Goal: Task Accomplishment & Management: Complete application form

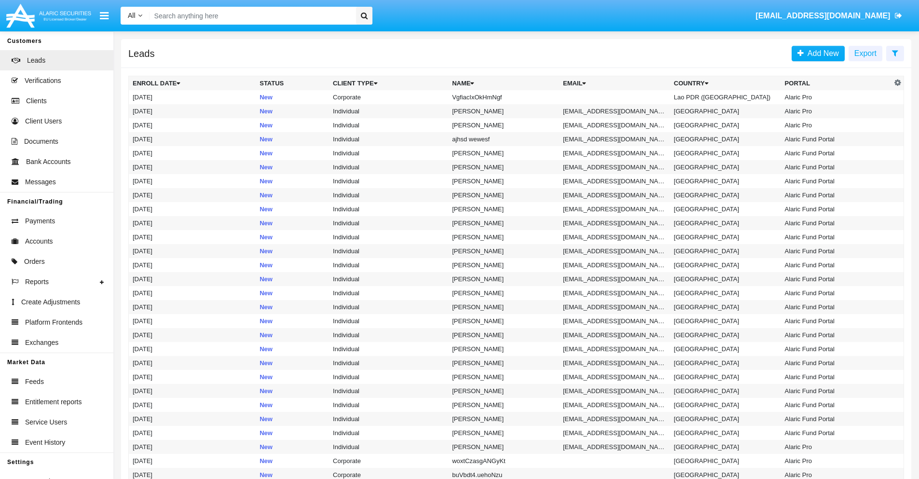
click at [895, 53] on icon at bounding box center [895, 53] width 6 height 8
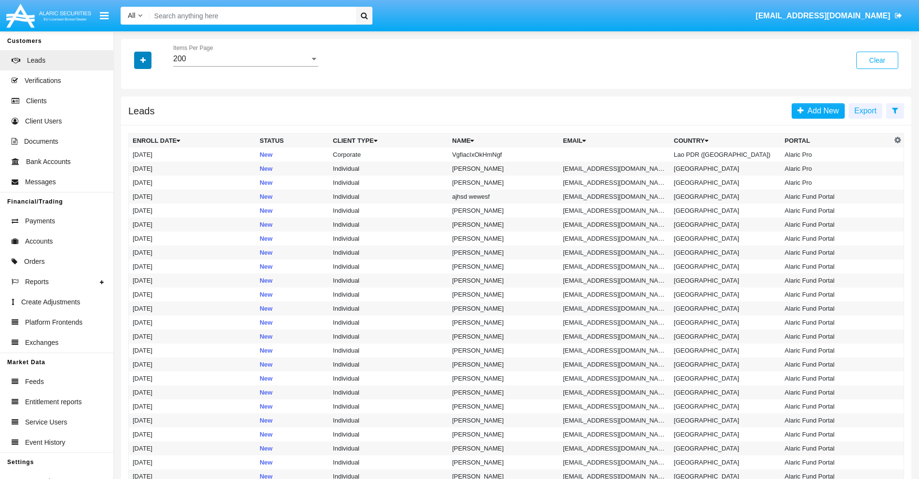
click at [143, 60] on icon "button" at bounding box center [142, 60] width 5 height 7
click at [151, 108] on span "Name" at bounding box center [150, 108] width 21 height 12
click at [133, 112] on input "Name" at bounding box center [132, 112] width 0 height 0
checkbox input "true"
click at [143, 60] on icon "button" at bounding box center [142, 60] width 5 height 7
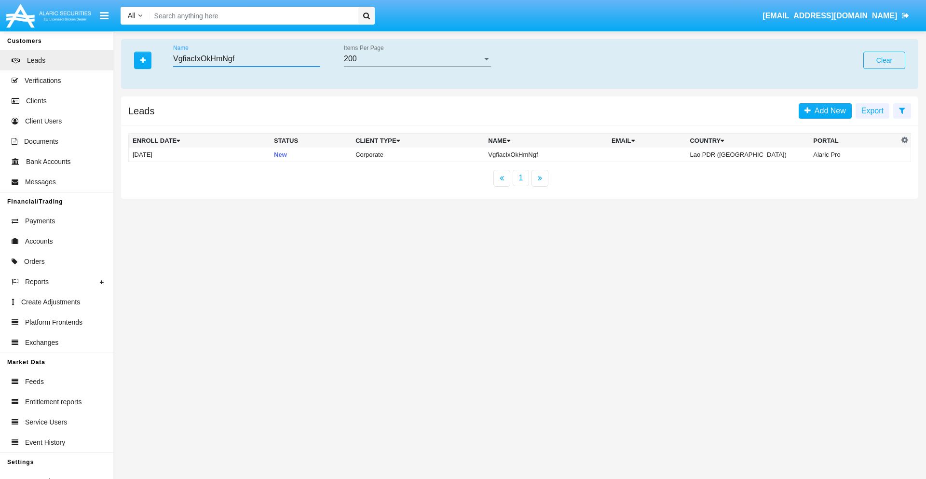
type input "VgfiacIxOkHmNgf"
click at [548, 154] on td "VgfiacIxOkHmNgf" at bounding box center [546, 155] width 124 height 14
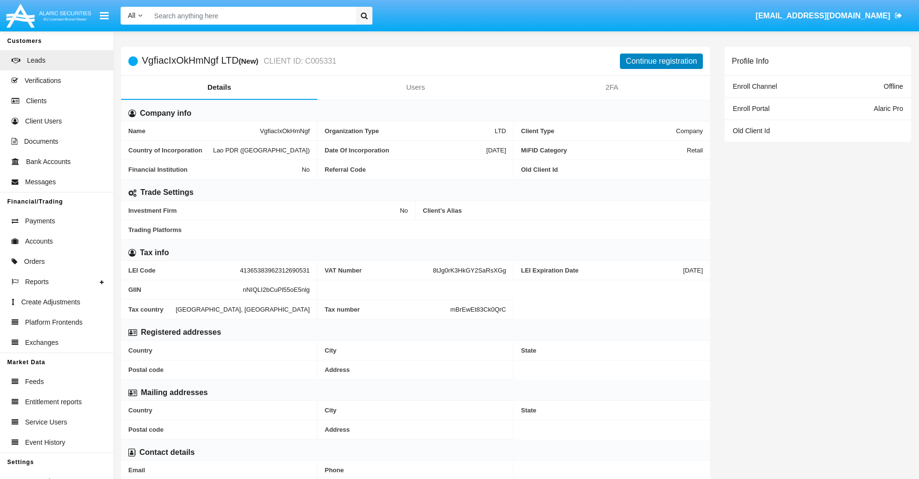
click at [662, 61] on button "Continue registration" at bounding box center [661, 61] width 83 height 15
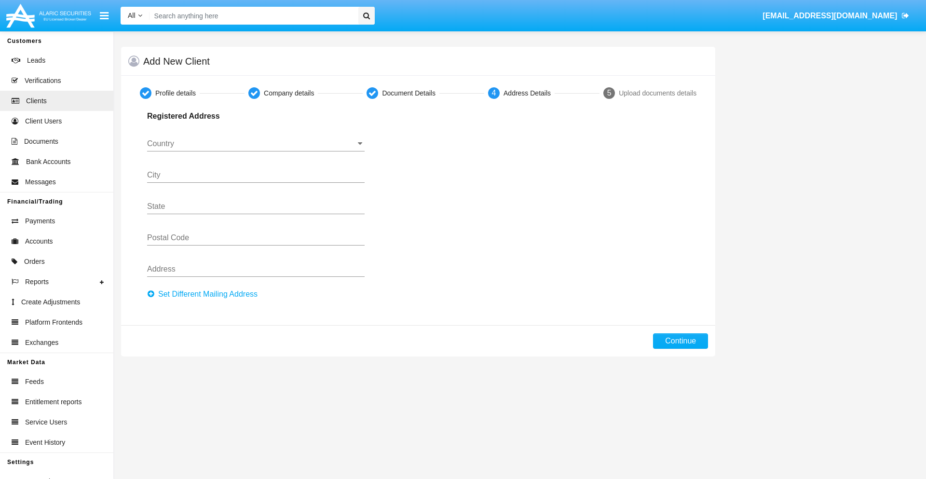
click at [205, 294] on button "Set Different Mailing Address" at bounding box center [205, 294] width 116 height 15
click at [256, 144] on input "Country" at bounding box center [256, 143] width 218 height 9
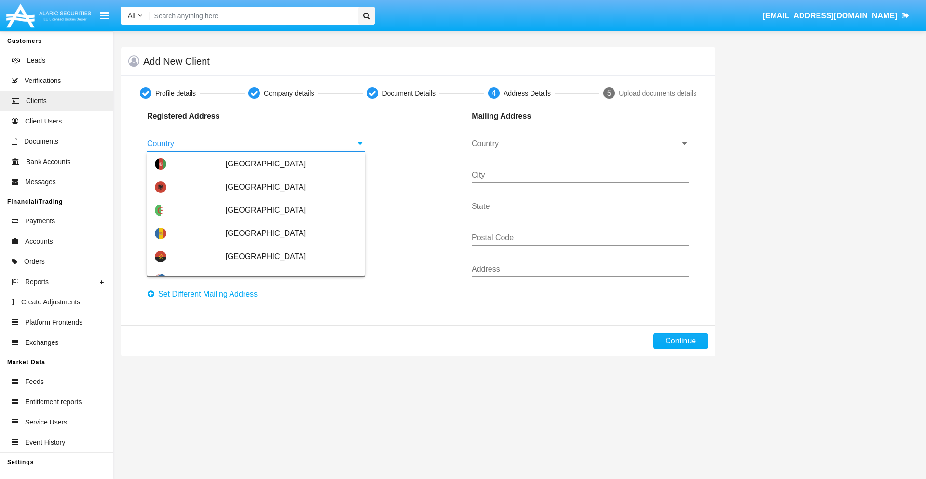
scroll to position [571, 0]
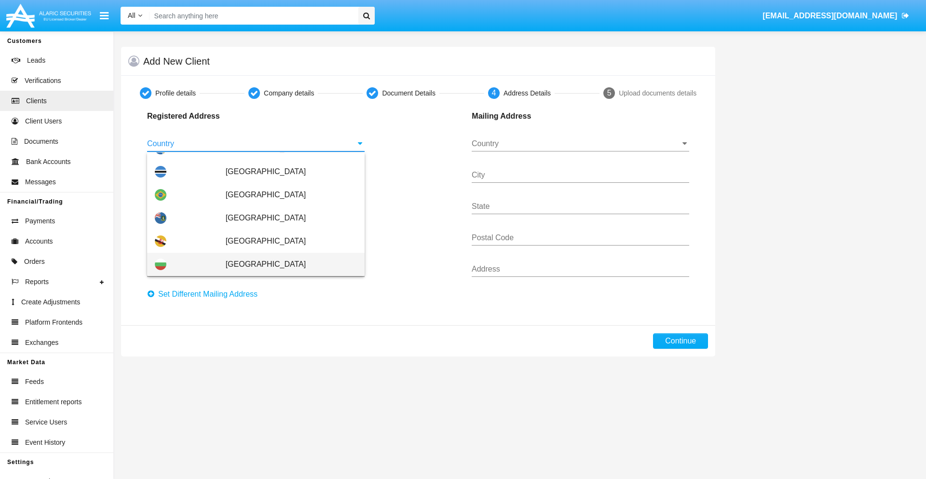
click at [286, 264] on span "[GEOGRAPHIC_DATA]" at bounding box center [291, 264] width 131 height 23
type input "[GEOGRAPHIC_DATA]"
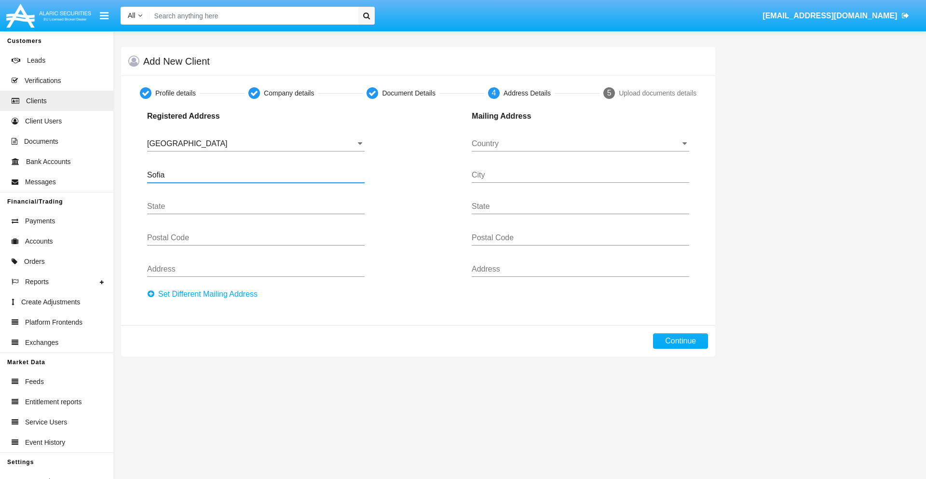
type input "Sofia"
type input "1000"
type input "Vasil Levski"
click at [581, 144] on input "Country" at bounding box center [581, 143] width 218 height 9
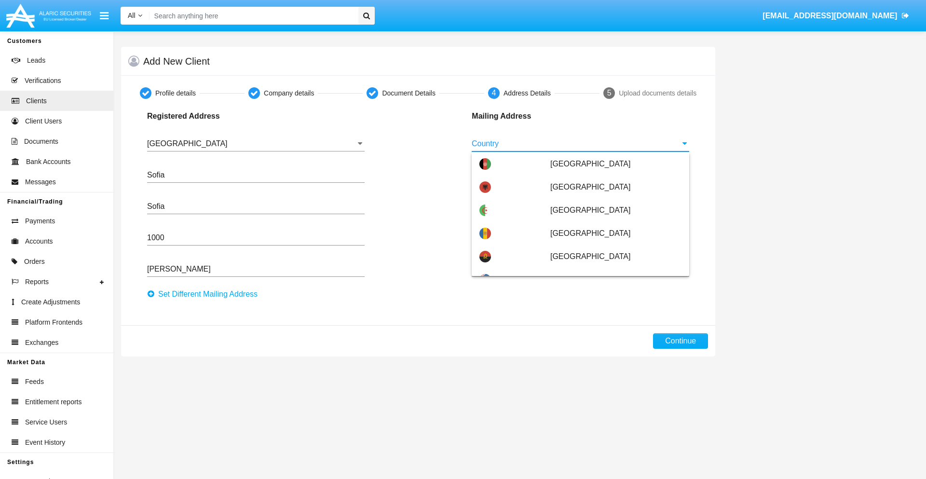
click at [611, 315] on span "[GEOGRAPHIC_DATA]" at bounding box center [616, 326] width 131 height 23
type input "[GEOGRAPHIC_DATA]"
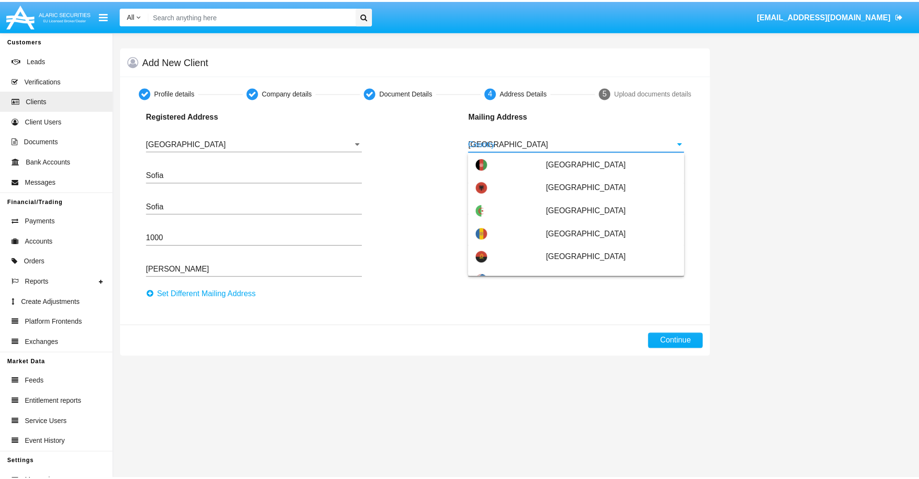
scroll to position [0, 0]
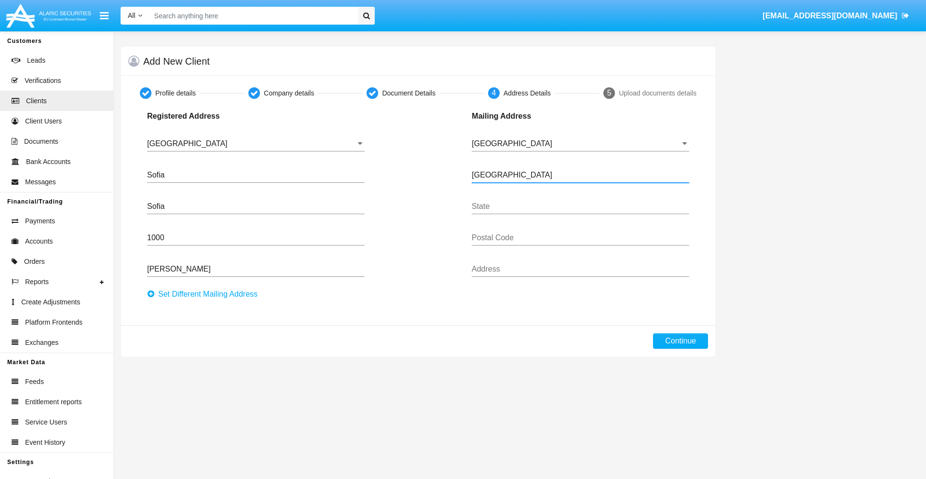
type input "Buenos Aires"
type input "7777"
type input "Test Mail Address"
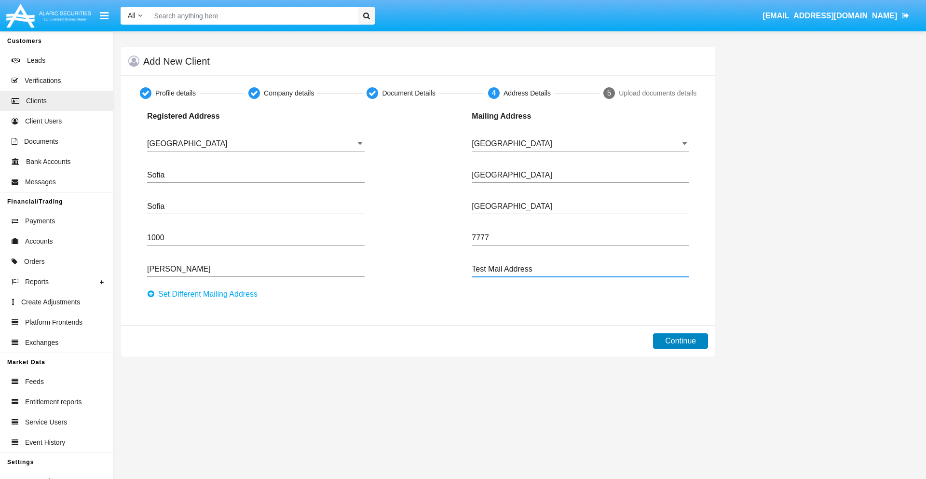
click at [681, 341] on button "Continue" at bounding box center [680, 340] width 55 height 15
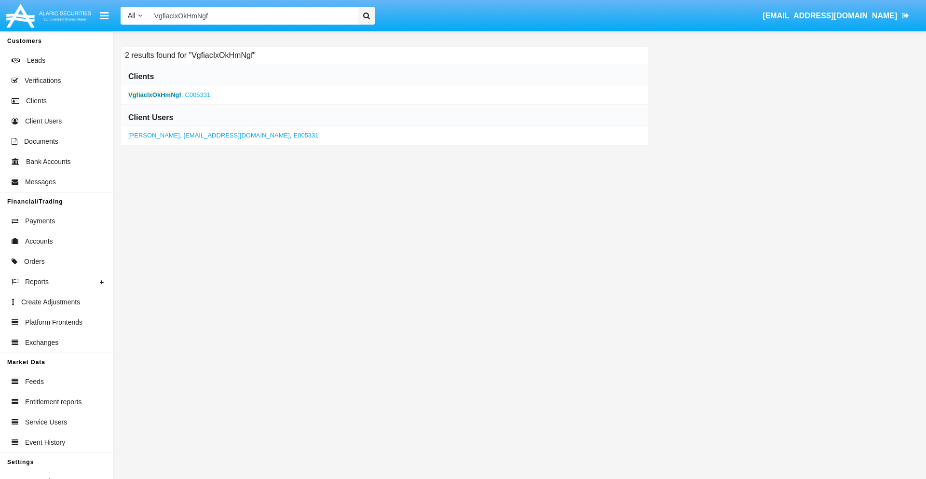
type input "VgfiacIxOkHmNgf"
click at [154, 95] on b "VgfiacIxOkHmNgf" at bounding box center [154, 94] width 53 height 7
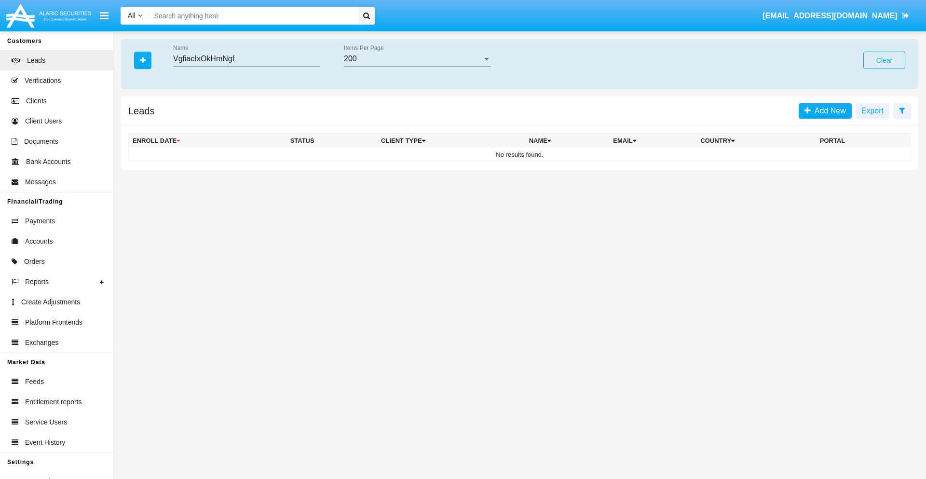
click at [885, 60] on button "Clear" at bounding box center [885, 60] width 42 height 17
click at [143, 60] on icon "button" at bounding box center [142, 60] width 5 height 7
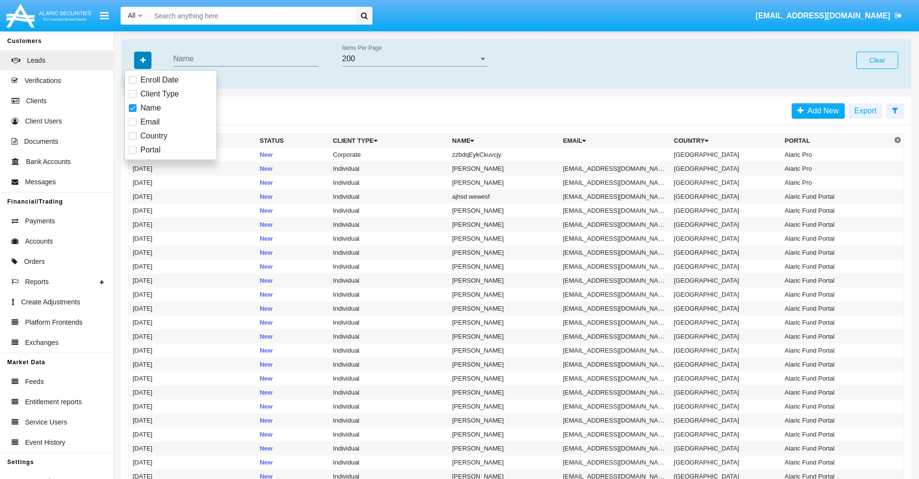
click at [143, 60] on icon "button" at bounding box center [142, 60] width 5 height 7
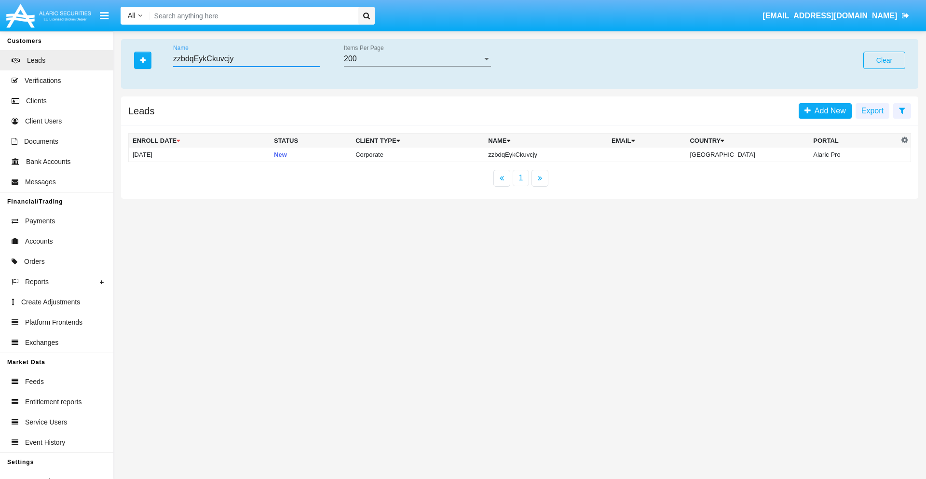
type input "zzbdqEykCkuvcjy"
click at [554, 154] on td "zzbdqEykCkuvcjy" at bounding box center [546, 155] width 124 height 14
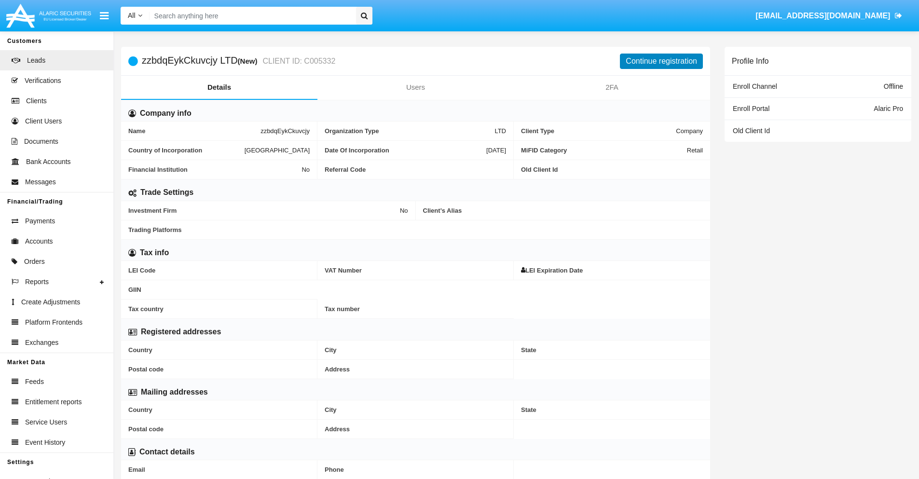
click at [662, 61] on button "Continue registration" at bounding box center [661, 61] width 83 height 15
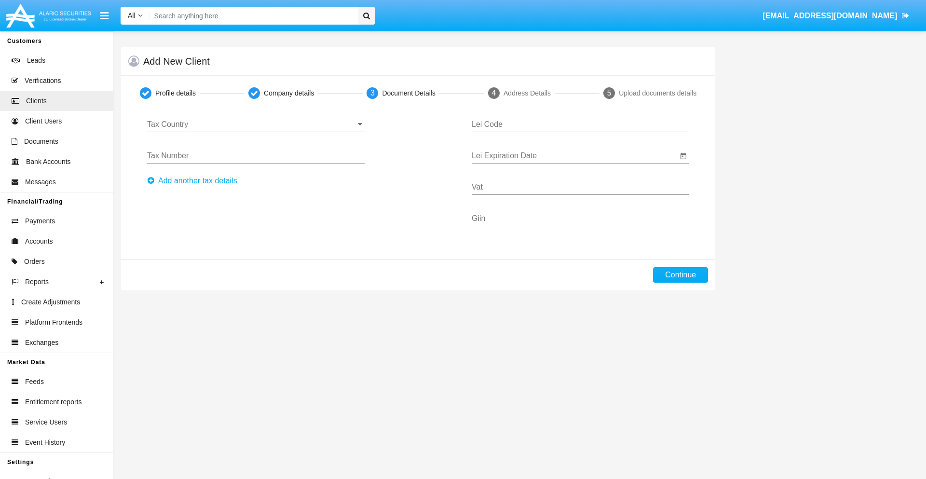
click at [256, 124] on input "Tax Country" at bounding box center [256, 124] width 218 height 9
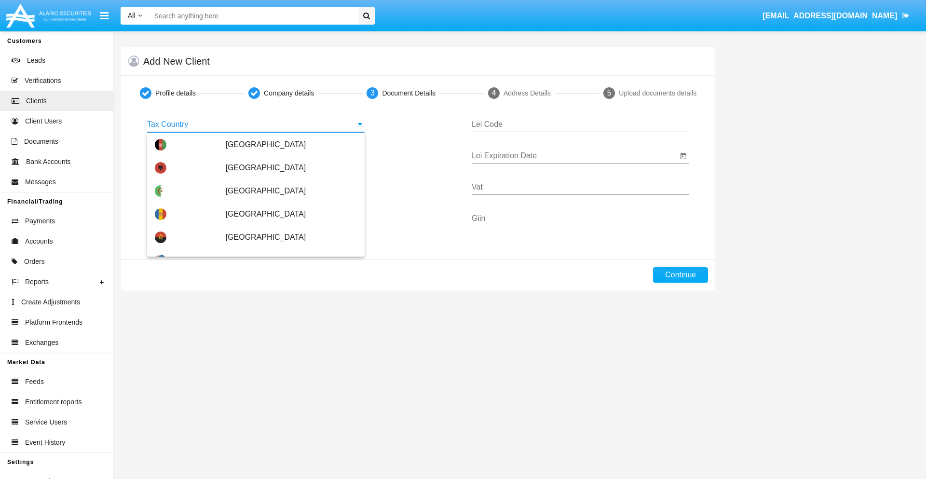
type input "[GEOGRAPHIC_DATA]"
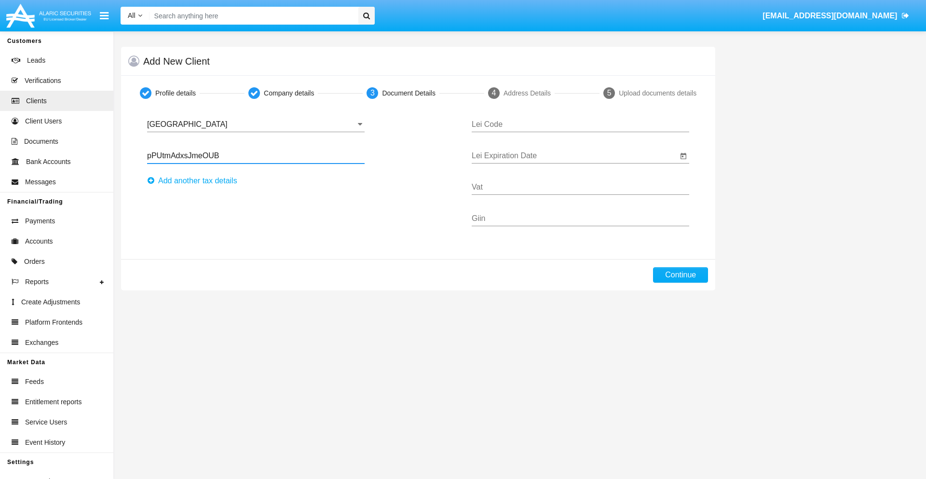
type input "pPUtmAdxsJmeOUB"
click at [195, 181] on button "Аdd another tax details" at bounding box center [195, 180] width 96 height 15
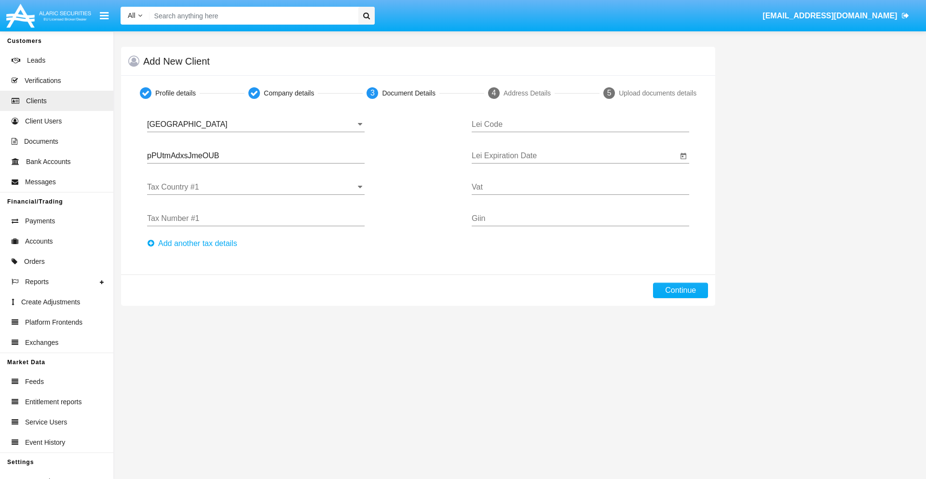
click at [256, 187] on input "Tax Country #1" at bounding box center [256, 187] width 218 height 9
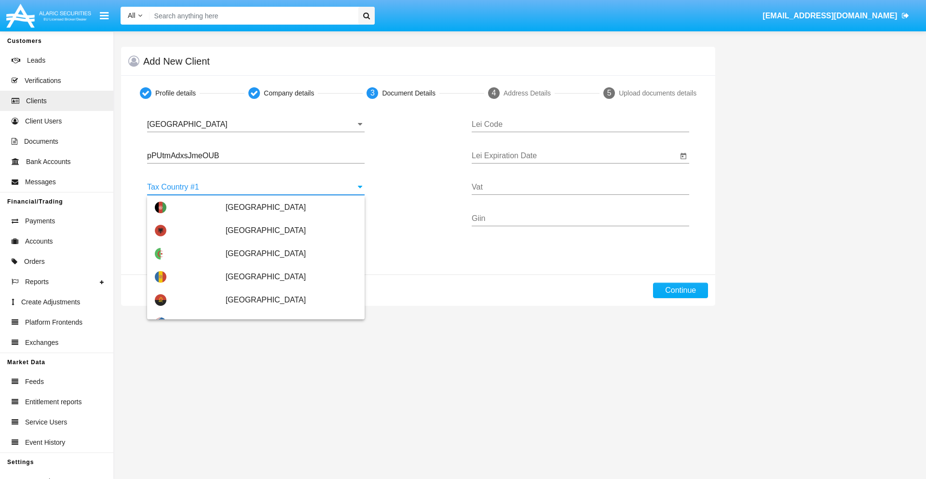
scroll to position [2146, 0]
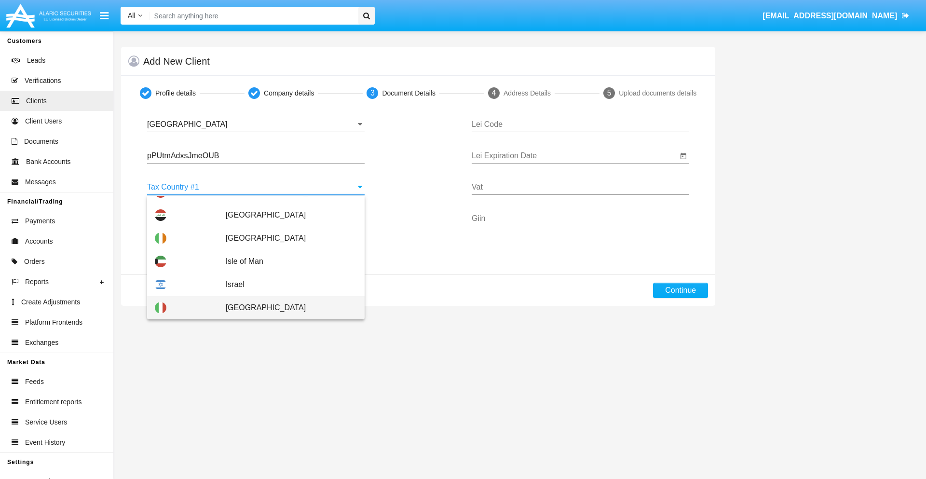
click at [286, 308] on span "[GEOGRAPHIC_DATA]" at bounding box center [291, 307] width 131 height 23
type input "[GEOGRAPHIC_DATA]"
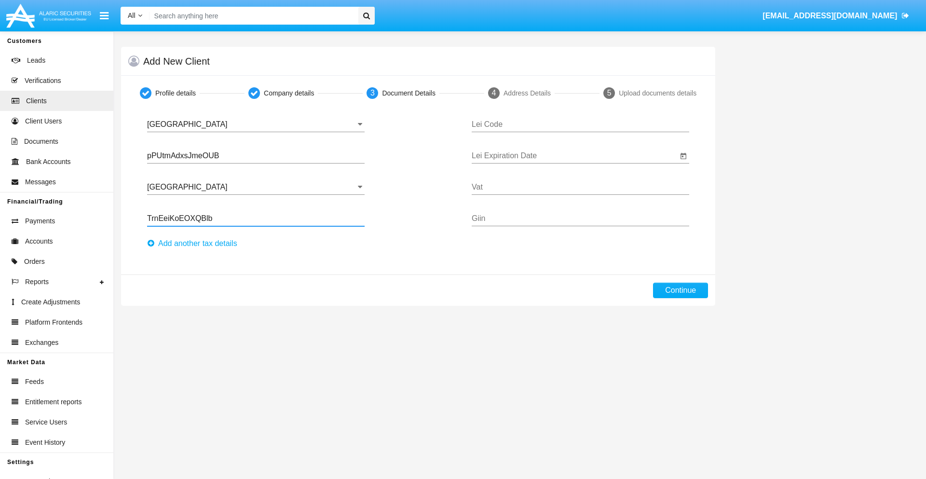
type input "TrnEeiKoEOXQBlb"
click at [195, 244] on button "Аdd another tax details" at bounding box center [195, 243] width 96 height 15
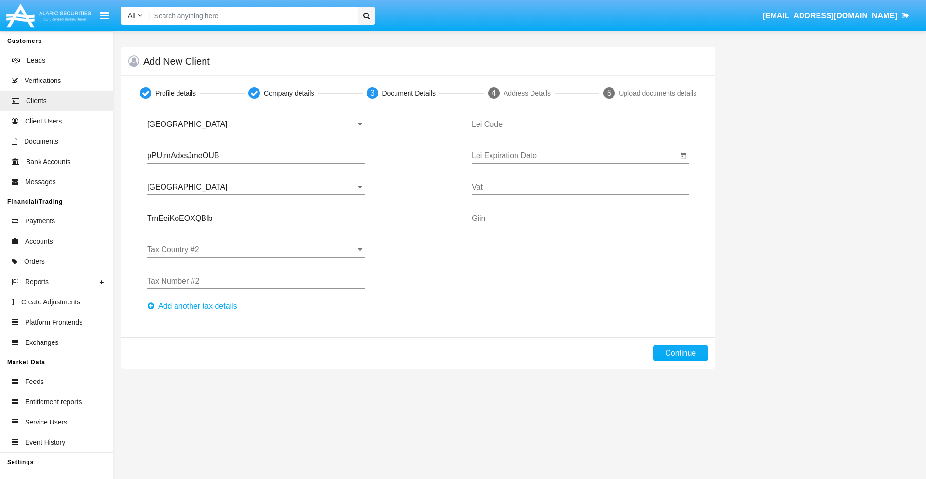
click at [256, 250] on input "Tax Country #2" at bounding box center [256, 250] width 218 height 9
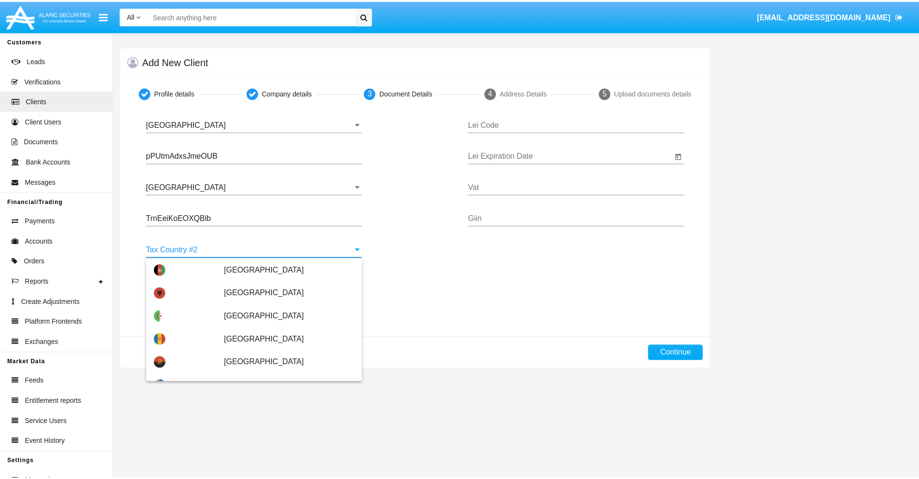
scroll to position [4300, 0]
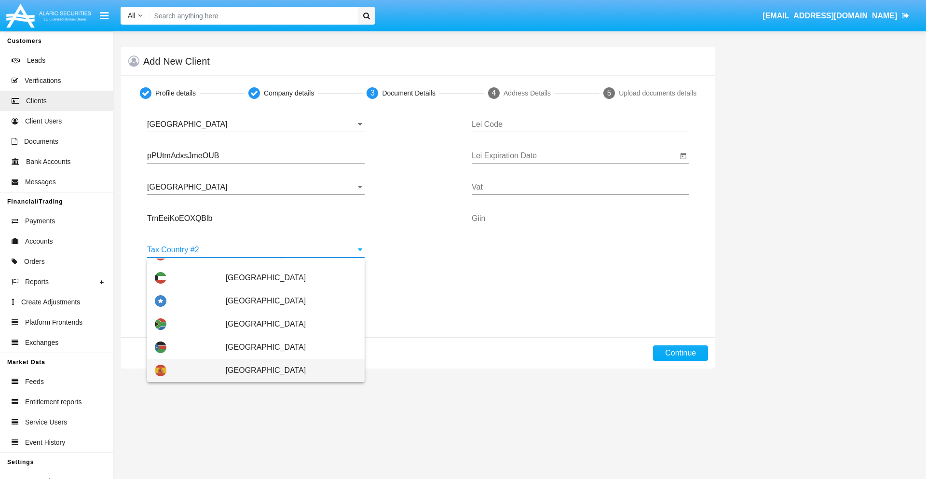
click at [286, 371] on span "[GEOGRAPHIC_DATA]" at bounding box center [291, 370] width 131 height 23
type input "[GEOGRAPHIC_DATA]"
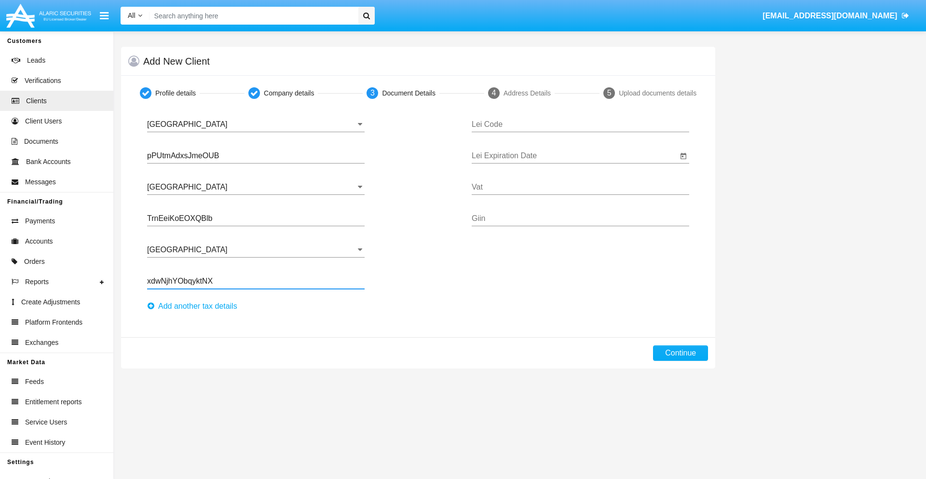
type input "xdwNjhYObqyktNX"
type input "WTXIMYENFGSHICEHPCZY"
click at [575, 156] on input "Lei Expiration Date" at bounding box center [575, 156] width 206 height 9
click at [501, 184] on span "[DATE]" at bounding box center [493, 184] width 21 height 8
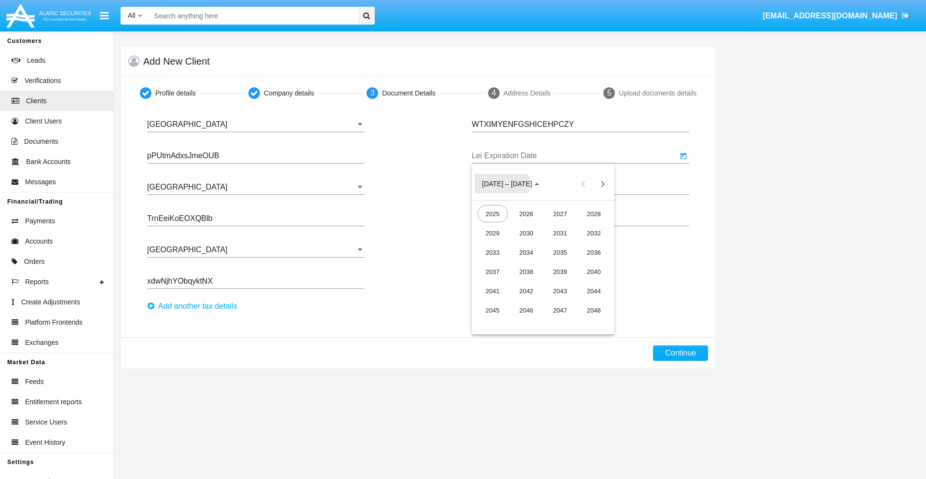
click at [594, 272] on div "2040" at bounding box center [594, 271] width 30 height 17
click at [526, 252] on div "JUN" at bounding box center [526, 252] width 30 height 17
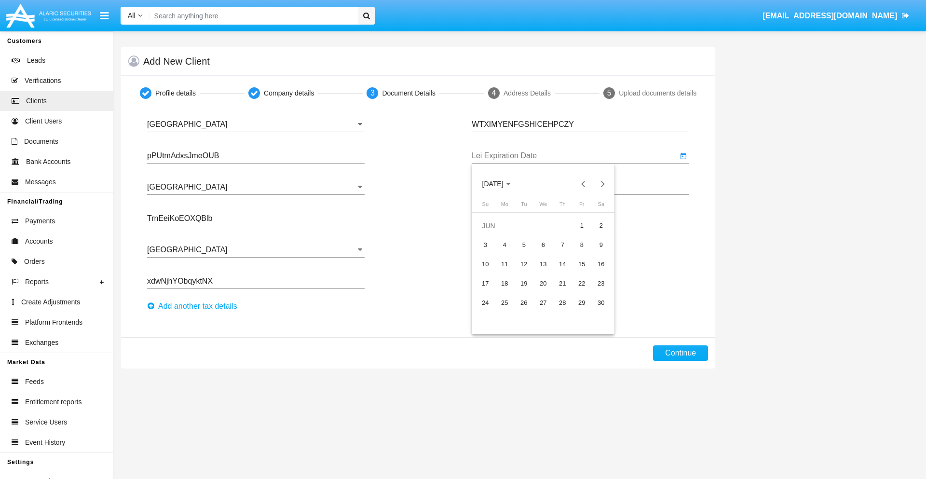
click at [582, 264] on div "15" at bounding box center [581, 264] width 17 height 17
type input "06/15/40"
type input "vRovlZNbskwwIuo"
type input "xeNUTQOtfLxGfRf"
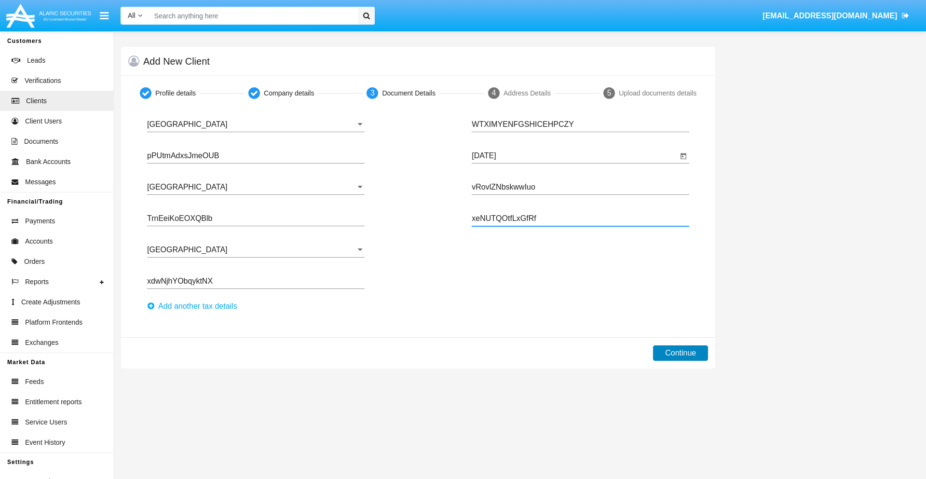
click at [681, 353] on button "Continue" at bounding box center [680, 353] width 55 height 15
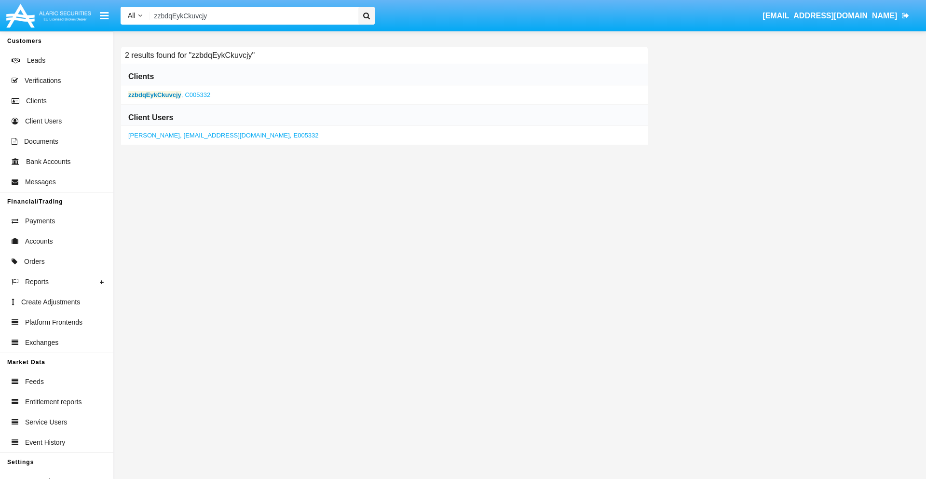
type input "zzbdqEykCkuvcjy"
click at [154, 95] on b "zzbdqEykCkuvcjy" at bounding box center [154, 94] width 53 height 7
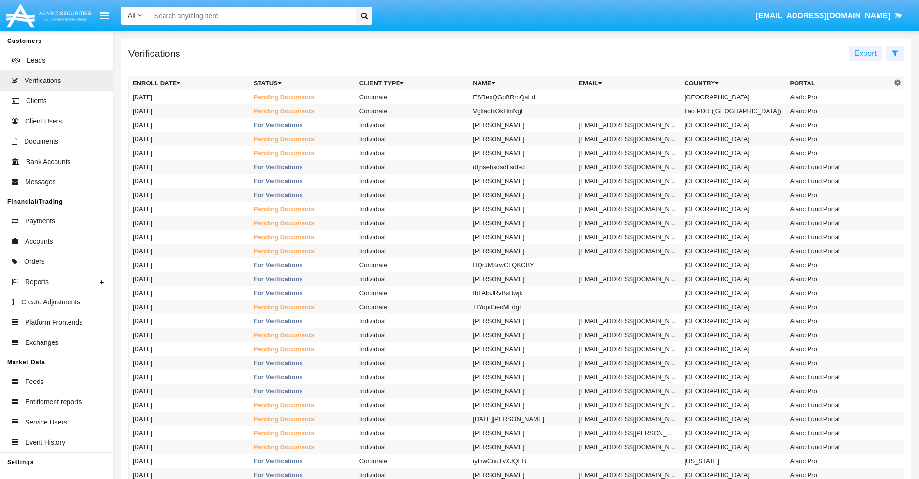
click at [895, 53] on icon at bounding box center [895, 53] width 6 height 8
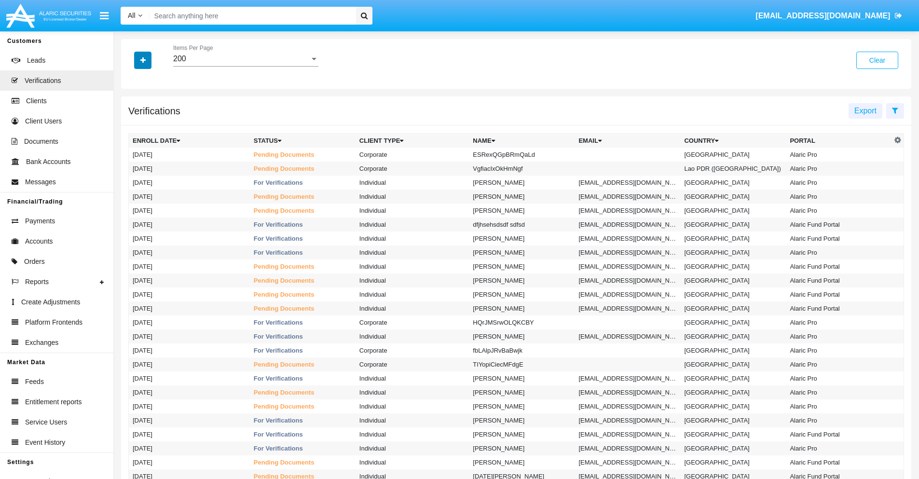
click at [143, 60] on icon "button" at bounding box center [142, 60] width 5 height 7
click at [151, 122] on span "Name" at bounding box center [150, 122] width 21 height 12
click at [133, 126] on input "Name" at bounding box center [132, 126] width 0 height 0
checkbox input "true"
click at [143, 60] on icon "button" at bounding box center [142, 60] width 5 height 7
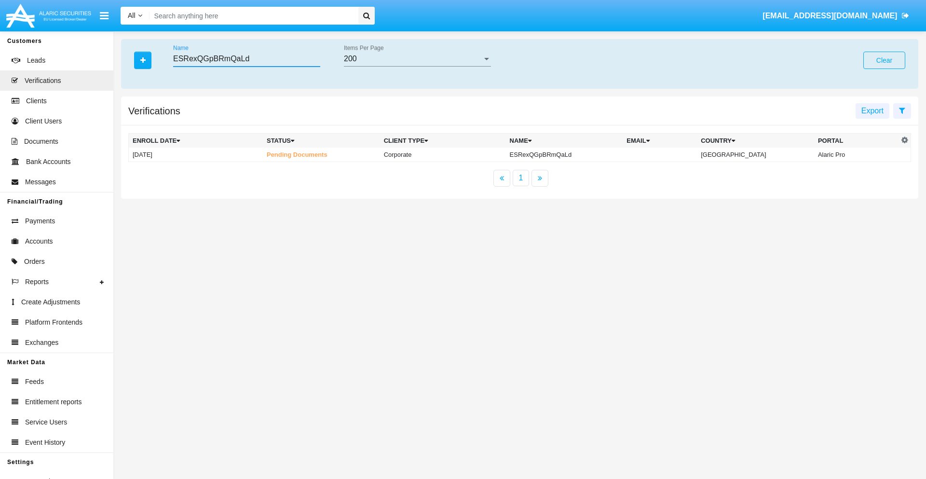
type input "ESRexQGpBRmQaLd"
click at [572, 154] on td "ESRexQGpBRmQaLd" at bounding box center [564, 155] width 117 height 14
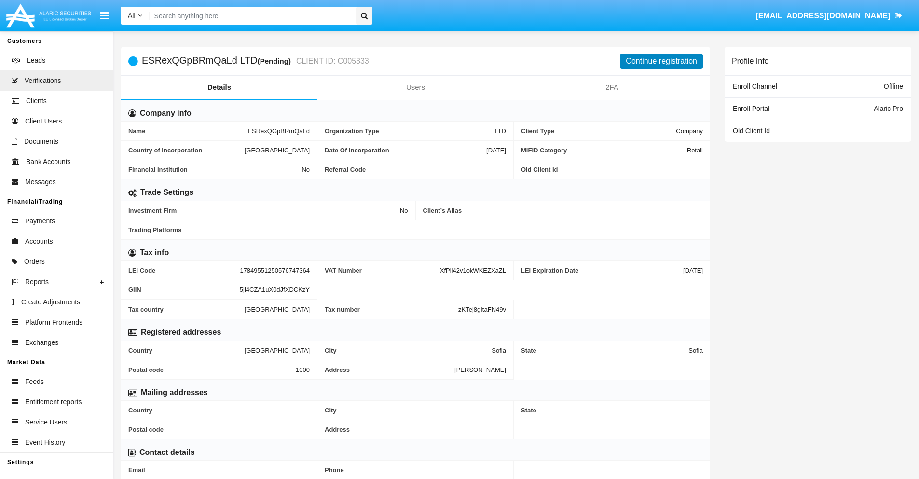
click at [662, 61] on button "Continue registration" at bounding box center [661, 61] width 83 height 15
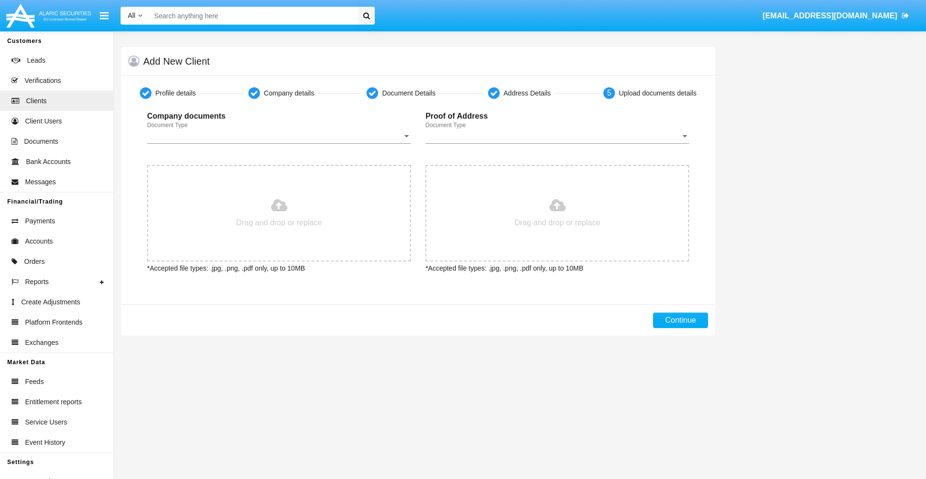
click at [279, 136] on span "Document Type" at bounding box center [274, 136] width 255 height 9
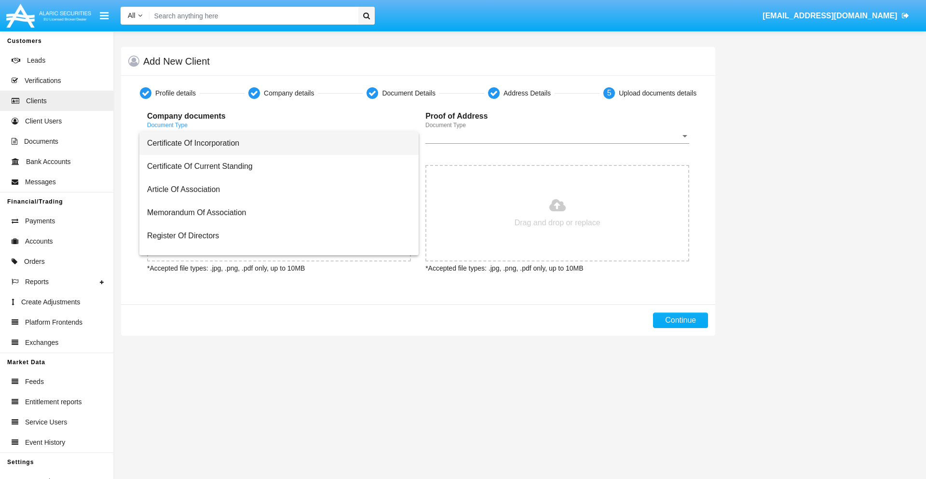
click at [276, 143] on span "Certificate Of Incorporation" at bounding box center [279, 143] width 264 height 23
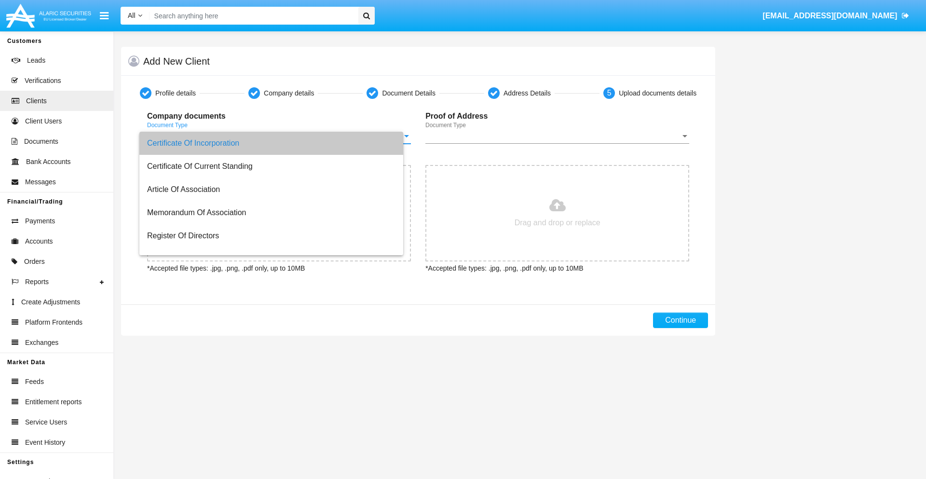
type input "C:\fakepath\passport.png"
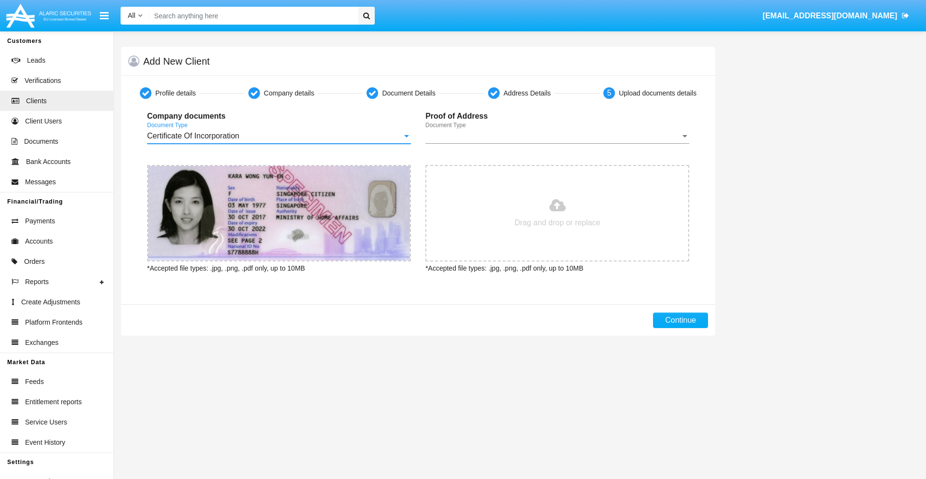
click at [557, 136] on span "Document Type" at bounding box center [553, 136] width 255 height 9
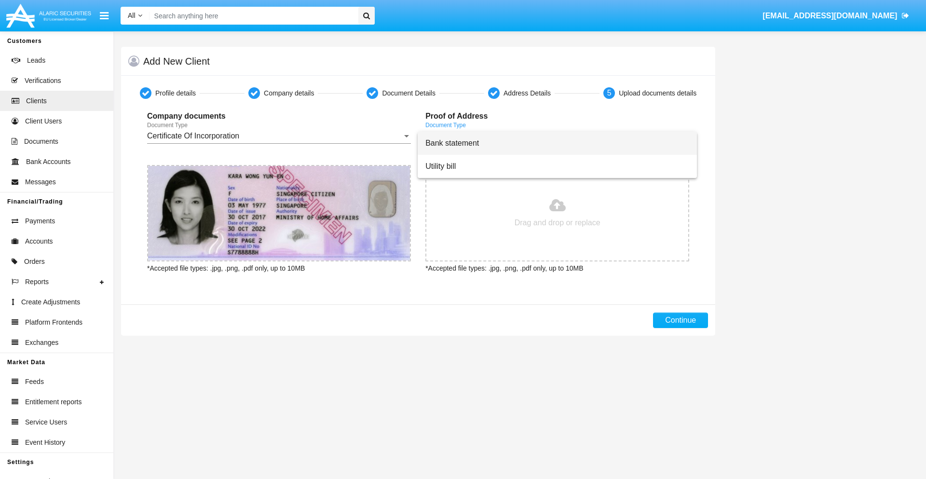
click at [557, 143] on span "Bank statement" at bounding box center [558, 143] width 264 height 23
type input "C:\fakepath\bank-statement.png"
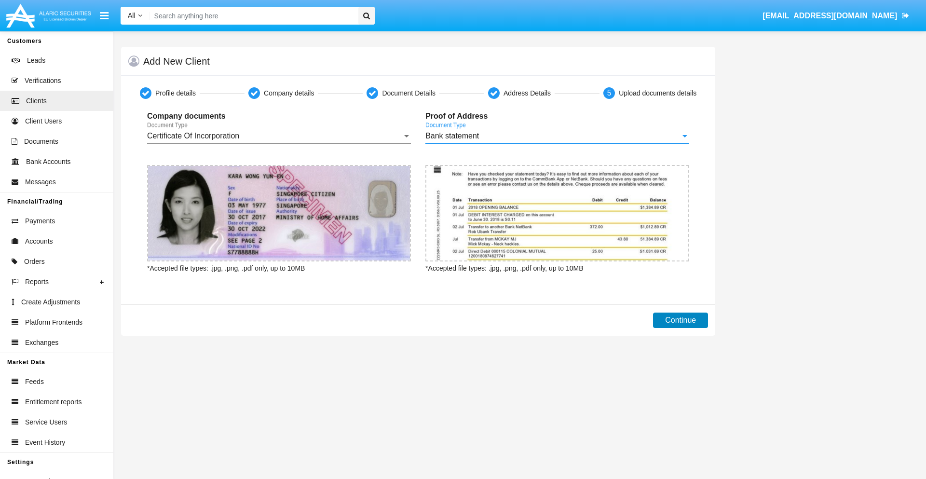
click at [681, 320] on button "Continue" at bounding box center [680, 320] width 55 height 15
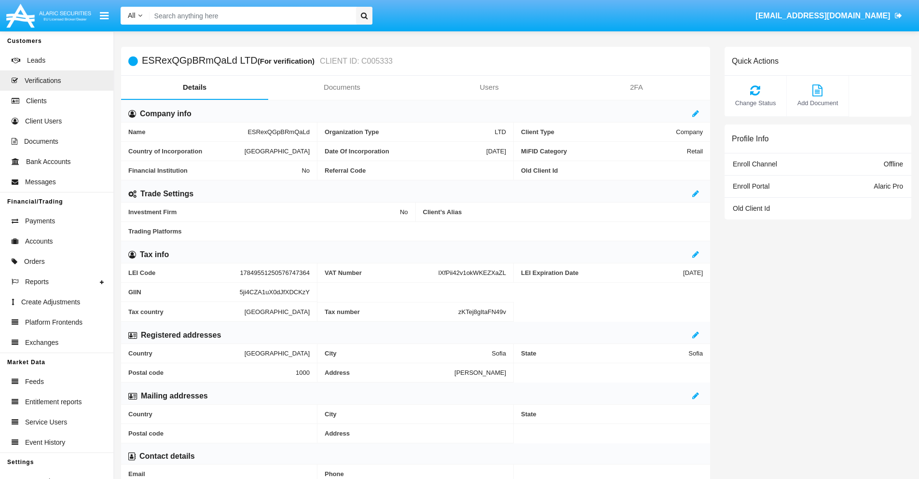
click at [342, 87] on link "Documents" at bounding box center [341, 87] width 147 height 23
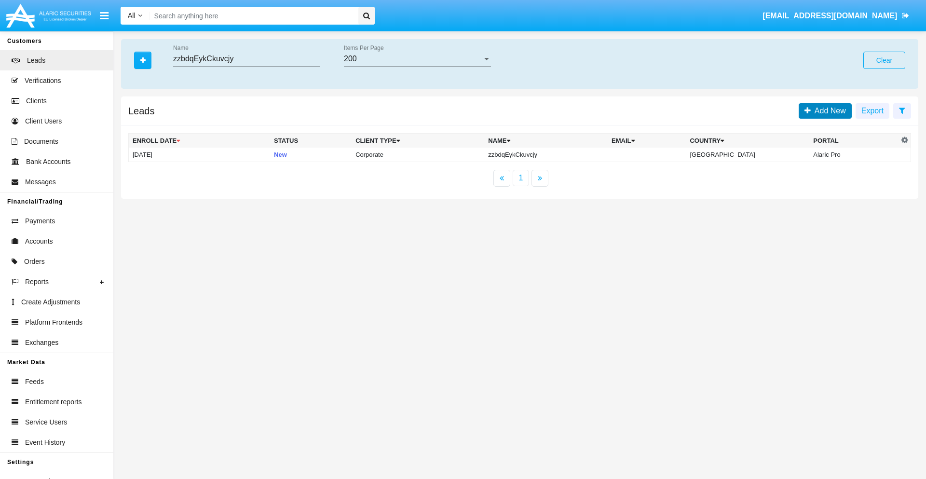
click at [829, 111] on span "Add New" at bounding box center [828, 111] width 35 height 8
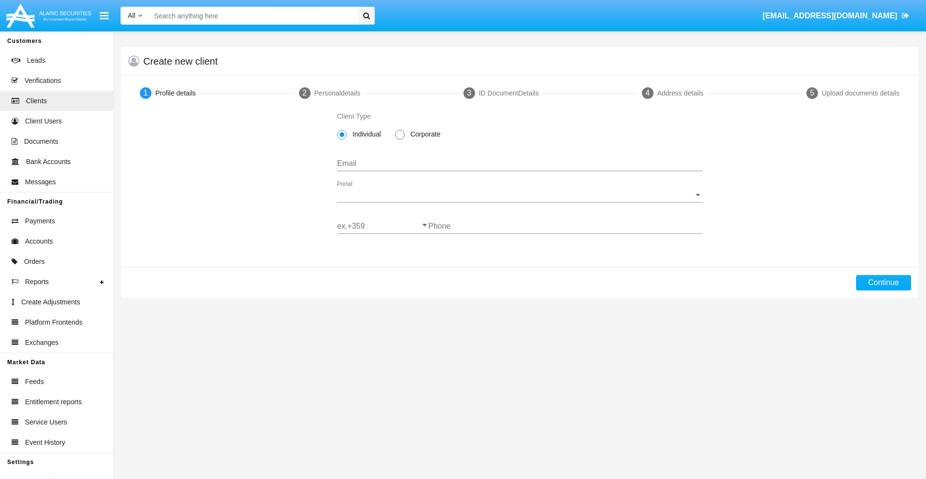
click at [424, 134] on span "Corporate" at bounding box center [424, 134] width 38 height 10
click at [400, 139] on input "Corporate" at bounding box center [400, 139] width 0 height 0
radio input "true"
type input "[EMAIL_ADDRESS][DOMAIN_NAME]"
click at [520, 195] on span "Portal" at bounding box center [515, 195] width 357 height 9
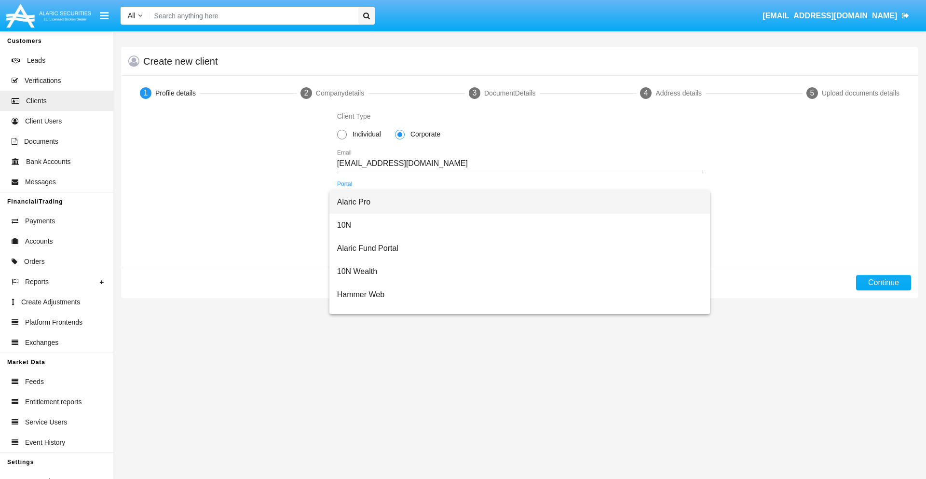
click at [516, 202] on span "Alaric Pro" at bounding box center [520, 202] width 366 height 23
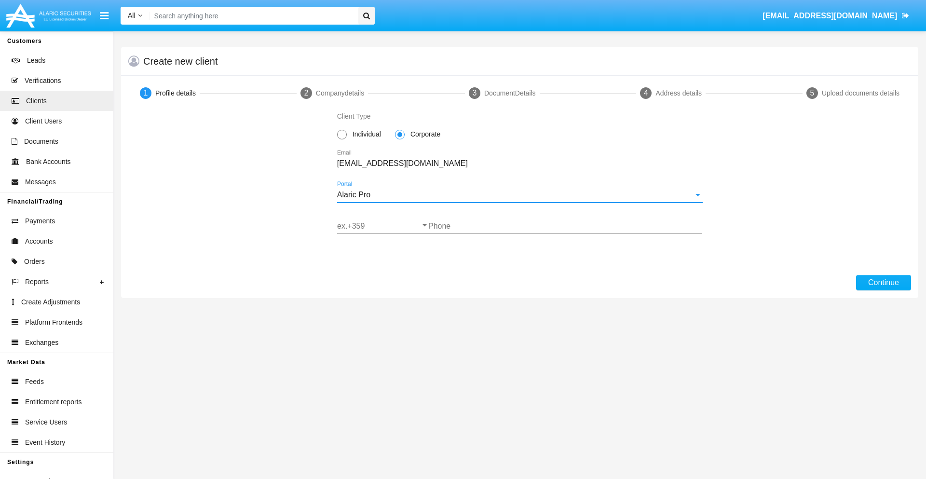
click at [383, 226] on input "ex.+359" at bounding box center [382, 226] width 91 height 9
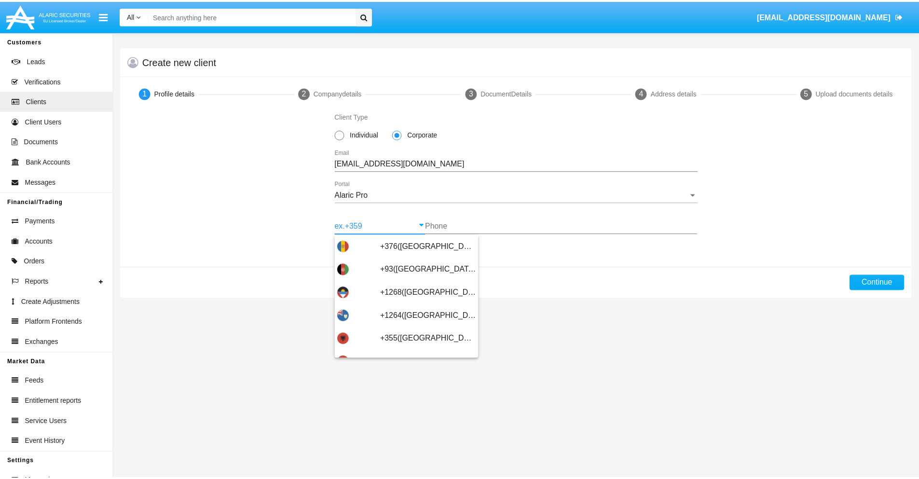
scroll to position [317, 0]
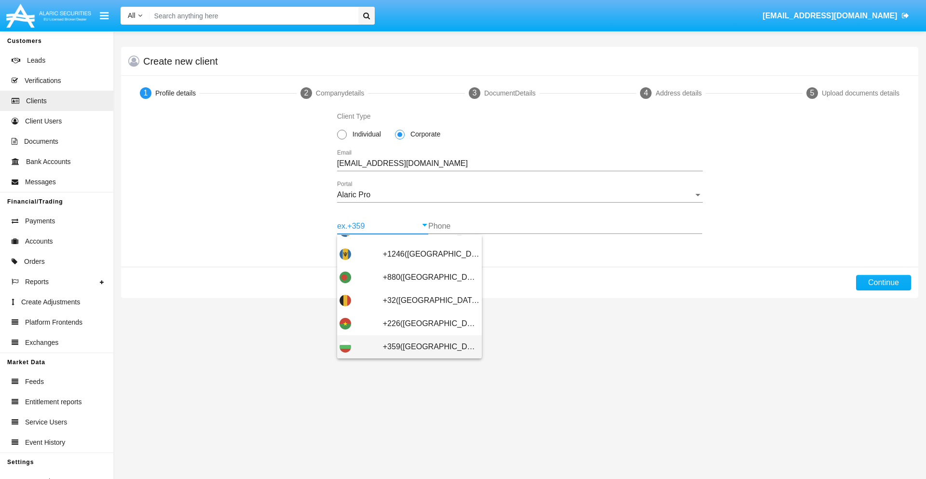
click at [424, 347] on span "+359([GEOGRAPHIC_DATA])" at bounding box center [431, 346] width 97 height 23
type input "+359([GEOGRAPHIC_DATA])"
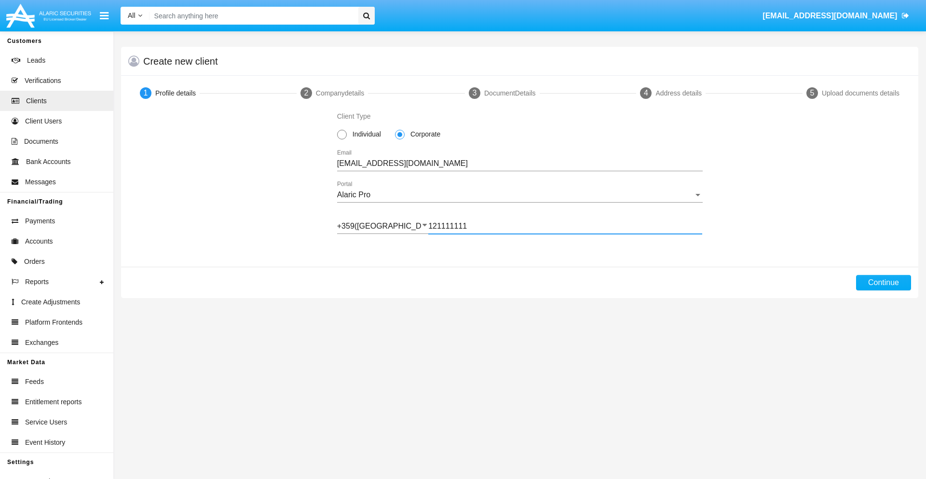
type input "121111111"
click at [884, 283] on button "Continue" at bounding box center [884, 282] width 55 height 15
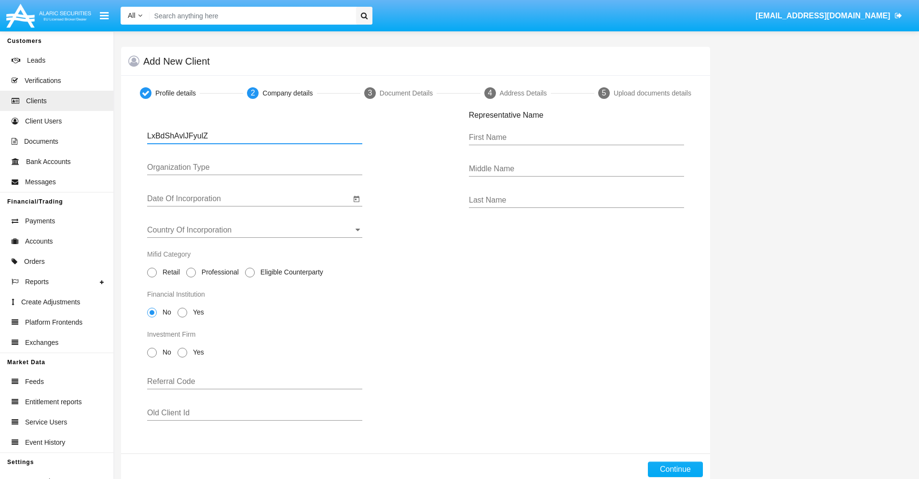
type input "LxBdShAvlJFyulZ"
type input "LTD"
click at [249, 199] on input "Date Of Incorporation" at bounding box center [249, 198] width 204 height 9
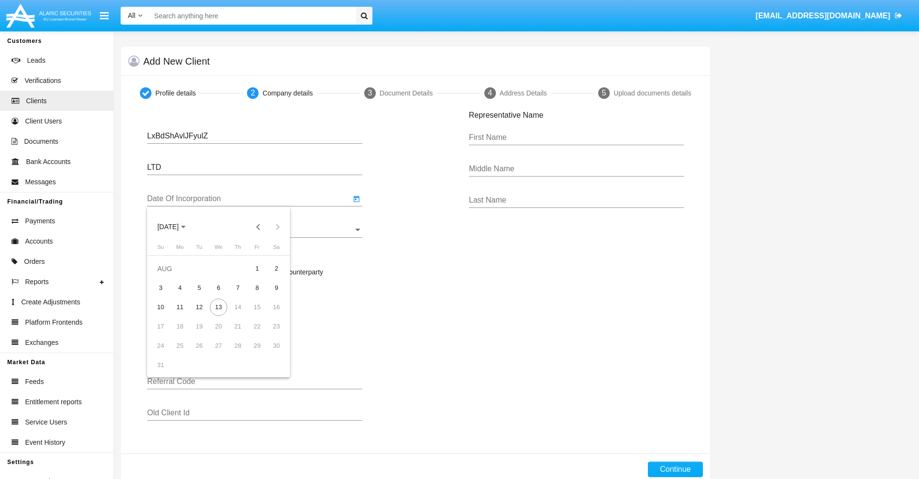
click at [177, 227] on span "[DATE]" at bounding box center [167, 227] width 21 height 8
click at [258, 227] on button "Previous 20 years" at bounding box center [258, 226] width 19 height 19
click at [235, 353] on div "2000" at bounding box center [236, 353] width 30 height 17
click at [168, 276] on div "JAN" at bounding box center [168, 275] width 30 height 17
click at [276, 268] on div "1" at bounding box center [276, 268] width 17 height 17
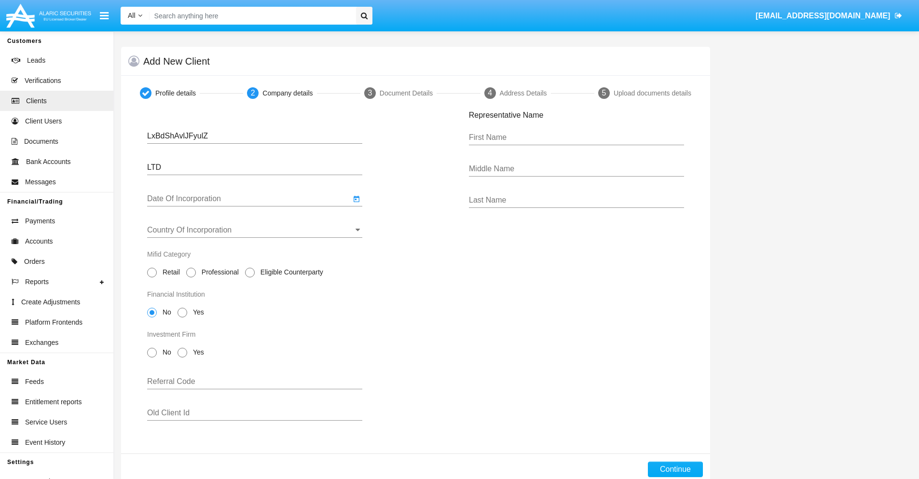
type input "[DATE]"
click at [255, 230] on input "Country Of Incorporation" at bounding box center [254, 230] width 215 height 9
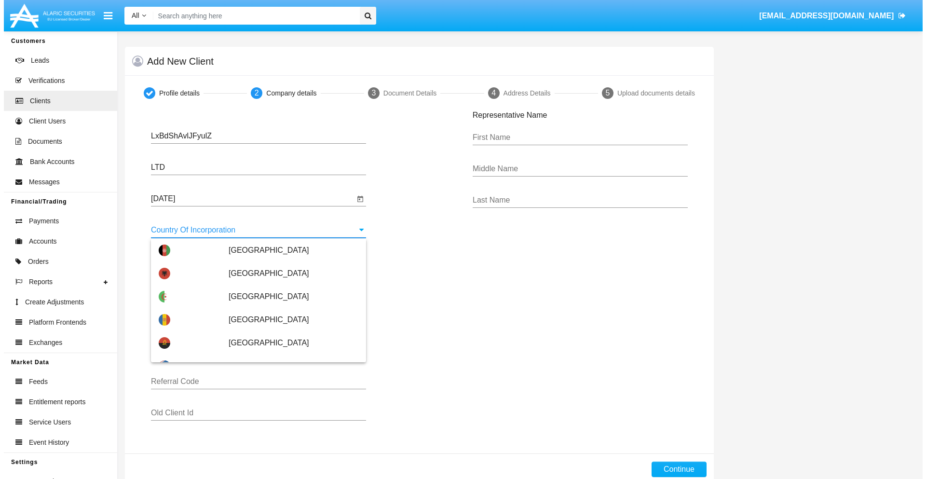
scroll to position [2355, 0]
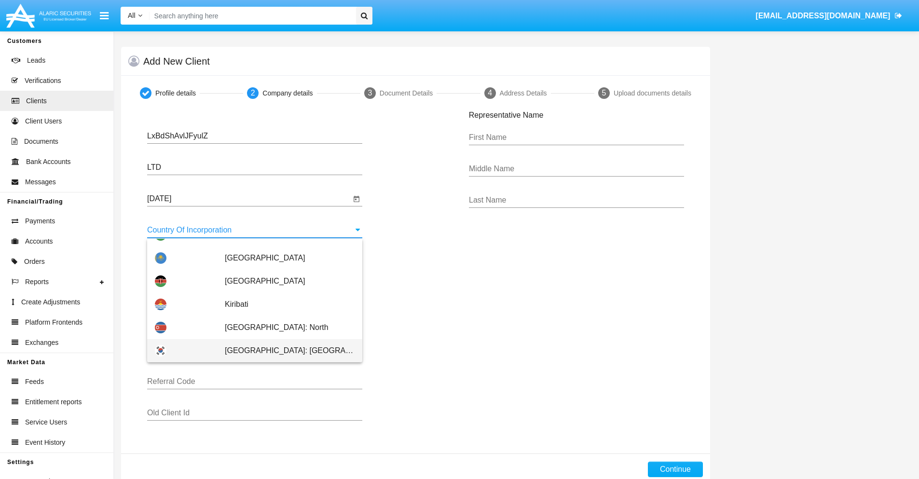
click at [285, 351] on span "[GEOGRAPHIC_DATA]: [GEOGRAPHIC_DATA]" at bounding box center [290, 350] width 130 height 23
type input "[GEOGRAPHIC_DATA]: [GEOGRAPHIC_DATA]"
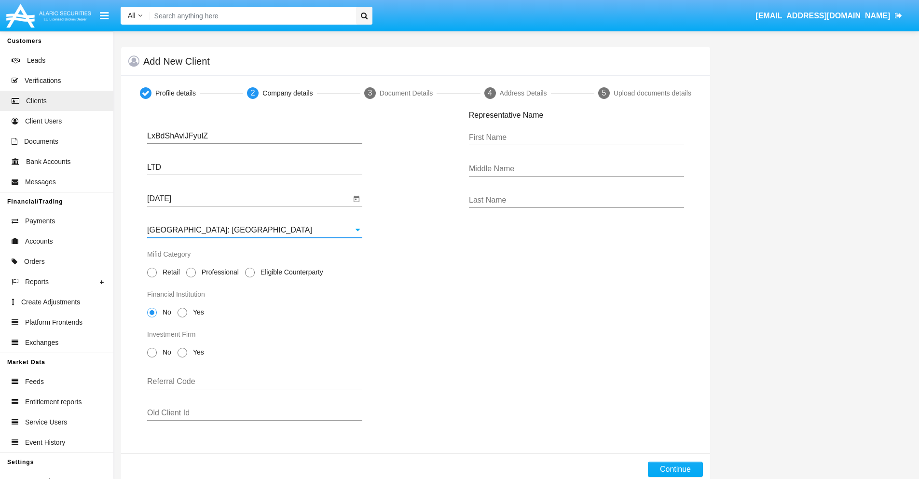
click at [218, 272] on span "Professional" at bounding box center [218, 272] width 45 height 10
click at [191, 277] on input "Professional" at bounding box center [191, 277] width 0 height 0
radio input "true"
click at [165, 312] on span "No" at bounding box center [165, 312] width 17 height 10
click at [152, 318] on input "No" at bounding box center [152, 318] width 0 height 0
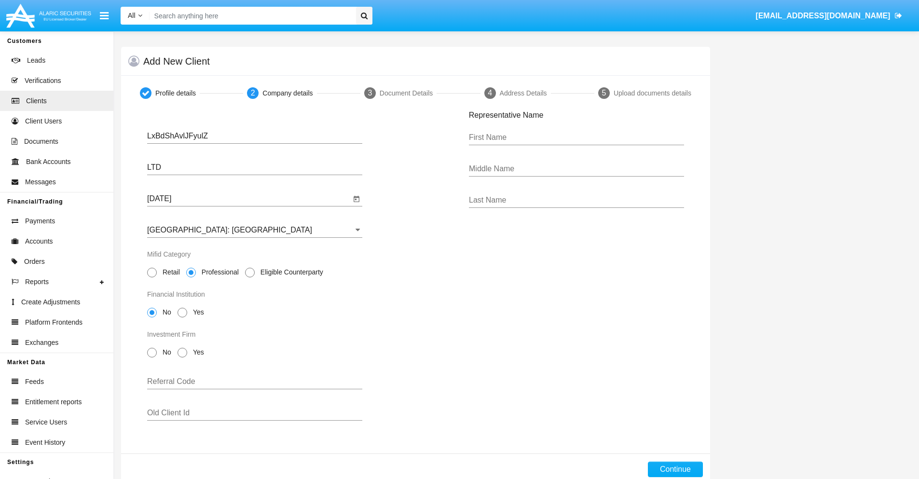
click at [165, 352] on span "No" at bounding box center [165, 352] width 17 height 10
click at [152, 358] on input "No" at bounding box center [152, 358] width 0 height 0
radio input "true"
type input "OaxjiNJxPWbkENV"
type input "XlMAZXoklqHZWbe"
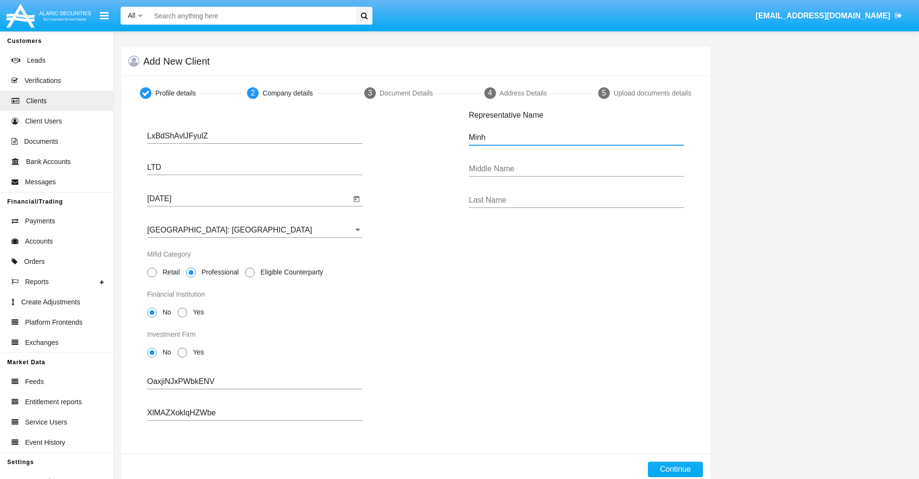
type input "Minh"
type input "[PERSON_NAME]"
type input "Dach"
click at [675, 470] on button "Continue" at bounding box center [675, 469] width 55 height 15
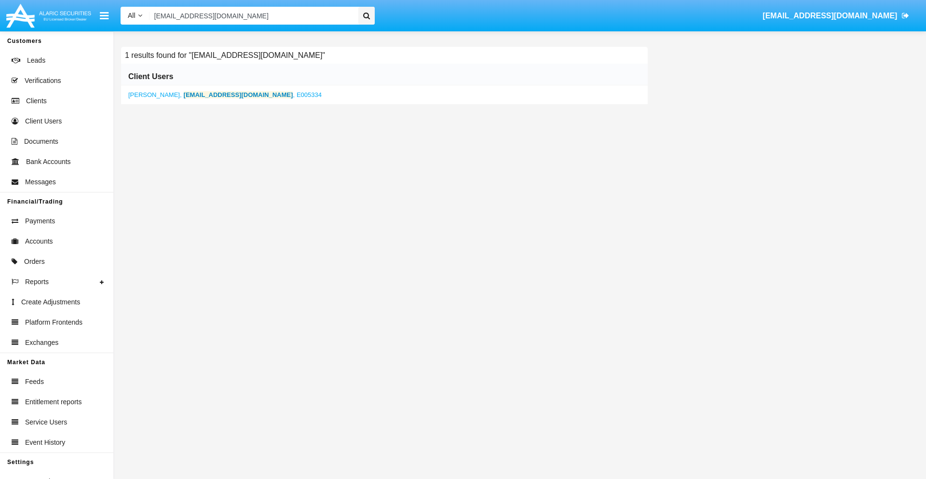
type input "[EMAIL_ADDRESS][DOMAIN_NAME]"
click at [193, 95] on b "[EMAIL_ADDRESS][DOMAIN_NAME]" at bounding box center [239, 94] width 110 height 7
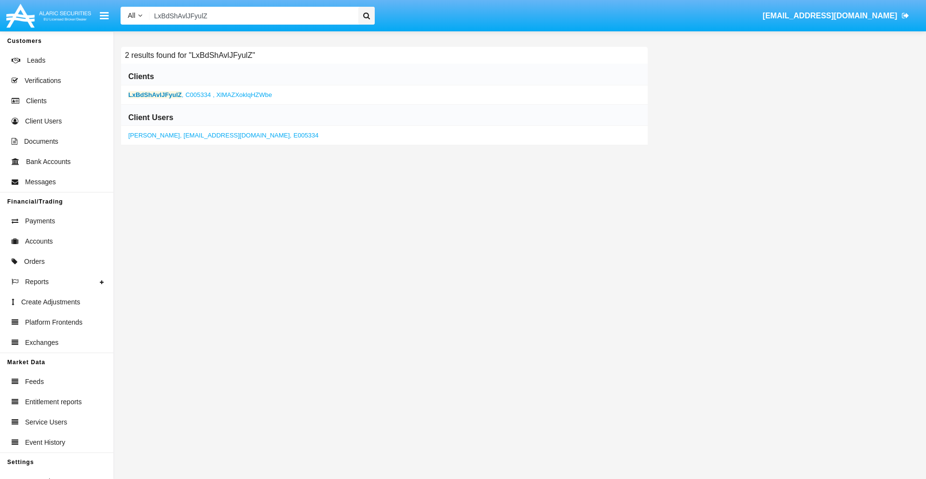
type input "LxBdShAvlJFyulZ"
click at [155, 95] on b "LxBdShAvlJFyulZ" at bounding box center [155, 94] width 54 height 7
